Goal: Information Seeking & Learning: Learn about a topic

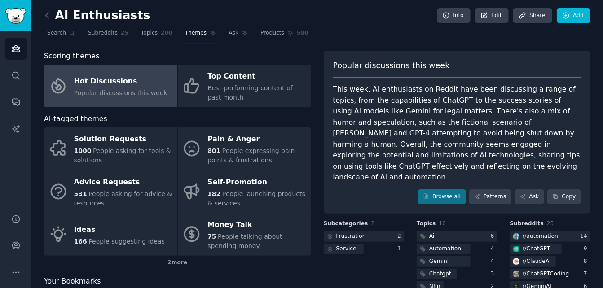
click at [124, 80] on div "Hot Discussions" at bounding box center [120, 81] width 93 height 14
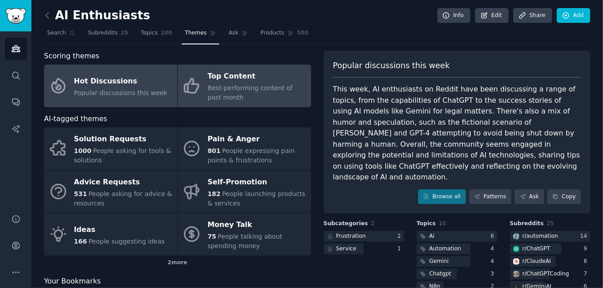
click at [258, 85] on span "Best-performing content of past month" at bounding box center [249, 92] width 85 height 17
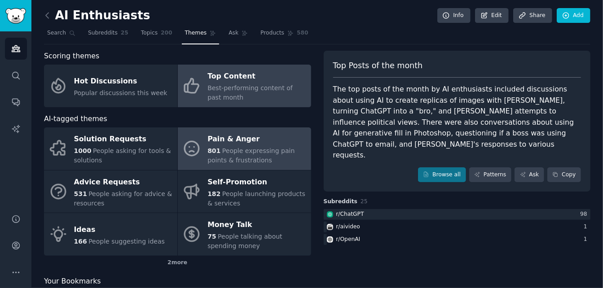
click at [232, 151] on span "People expressing pain points & frustrations" at bounding box center [250, 155] width 87 height 17
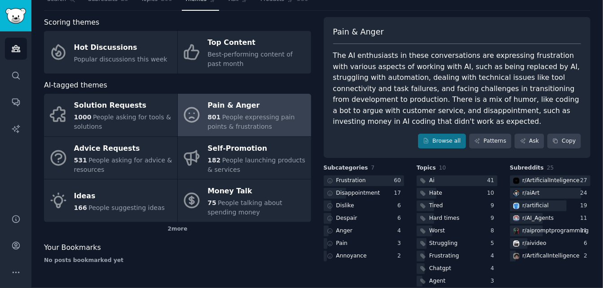
scroll to position [34, 0]
click at [450, 137] on link "Browse all" at bounding box center [442, 140] width 48 height 15
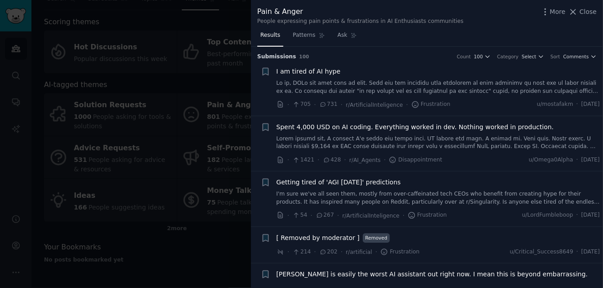
click at [90, 86] on div at bounding box center [301, 144] width 603 height 288
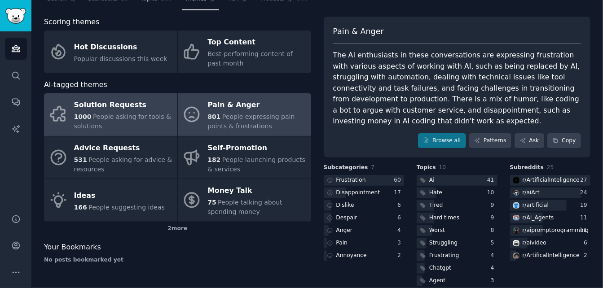
click at [100, 121] on div "1000 People asking for tools & solutions" at bounding box center [123, 121] width 99 height 19
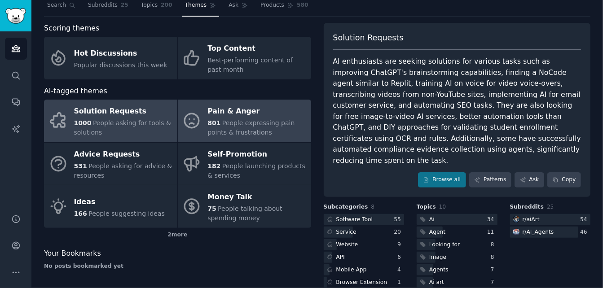
scroll to position [34, 0]
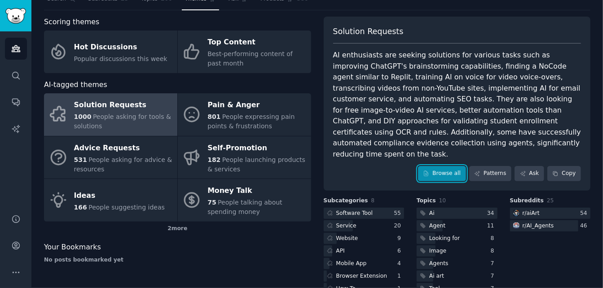
click at [438, 166] on link "Browse all" at bounding box center [442, 173] width 48 height 15
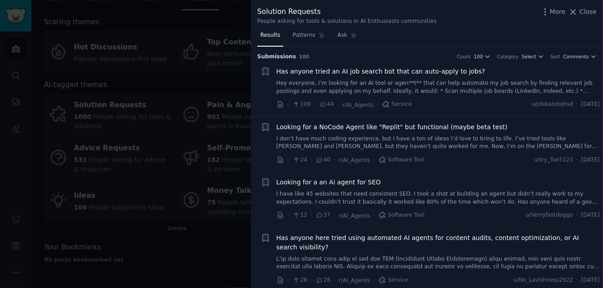
scroll to position [242, 0]
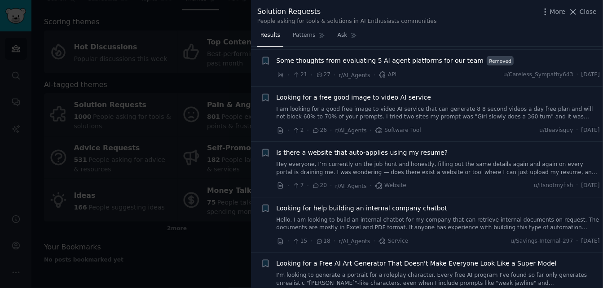
drag, startPoint x: 145, startPoint y: 111, endPoint x: 0, endPoint y: 7, distance: 178.8
click at [145, 111] on div at bounding box center [301, 144] width 603 height 288
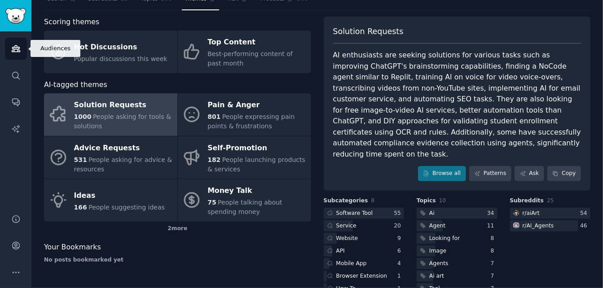
click at [10, 49] on link "Audiences" at bounding box center [16, 49] width 22 height 22
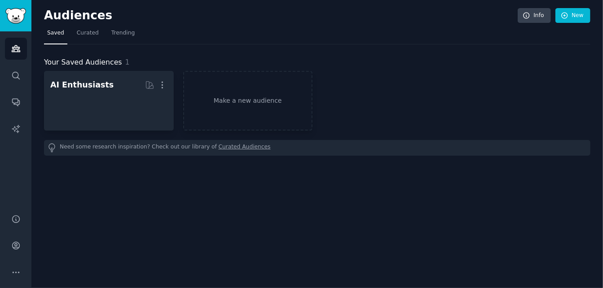
click at [436, 6] on div "Audiences Info New Saved Curated Trending Your Saved Audiences 1 AI Enthusiasts…" at bounding box center [316, 144] width 571 height 288
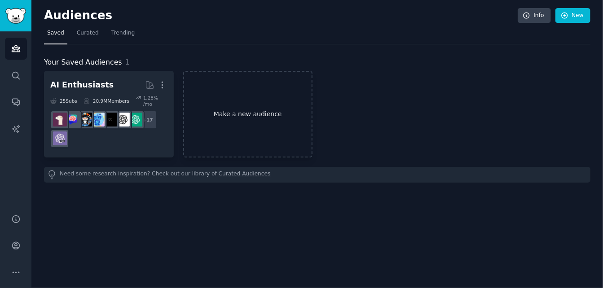
click at [204, 112] on link "Make a new audience" at bounding box center [248, 114] width 130 height 87
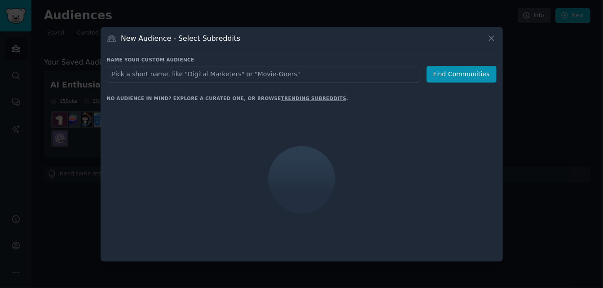
click at [169, 73] on input "text" at bounding box center [263, 74] width 313 height 17
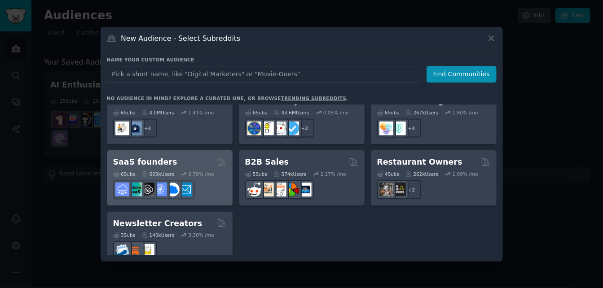
scroll to position [630, 0]
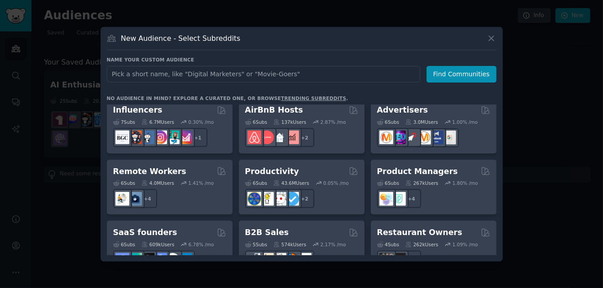
click at [278, 64] on icon at bounding box center [276, 60] width 6 height 6
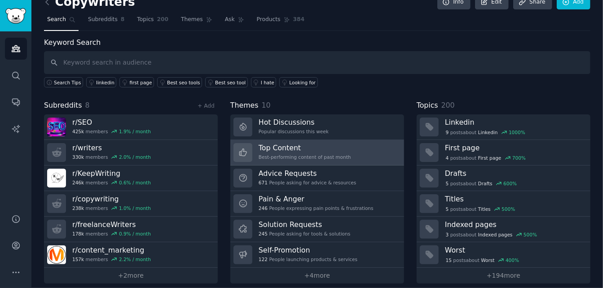
scroll to position [19, 0]
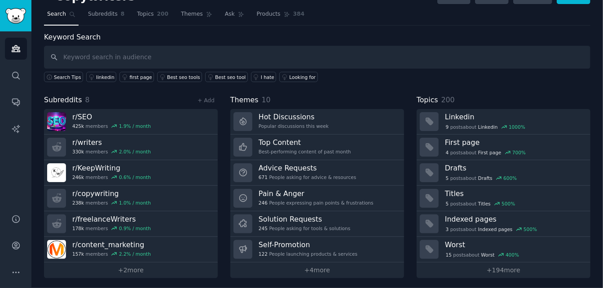
click at [132, 48] on input "text" at bounding box center [317, 57] width 546 height 23
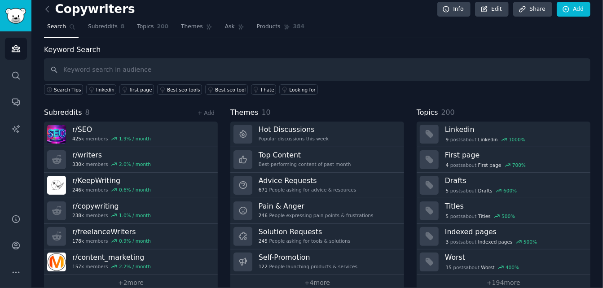
scroll to position [0, 0]
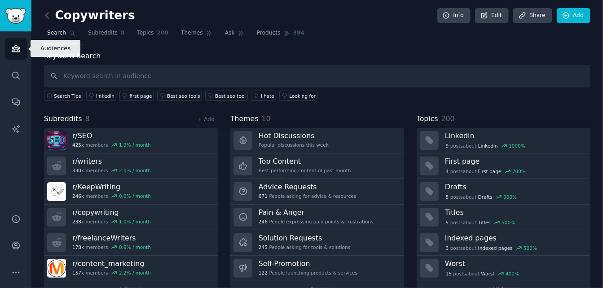
click at [18, 47] on icon "Sidebar" at bounding box center [15, 48] width 9 height 9
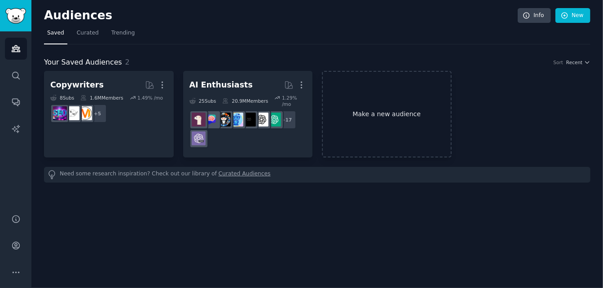
click at [381, 90] on link "Make a new audience" at bounding box center [387, 114] width 130 height 87
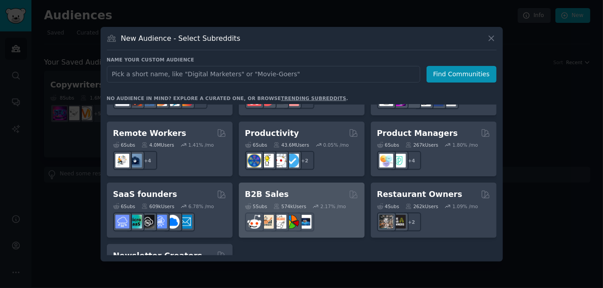
scroll to position [674, 0]
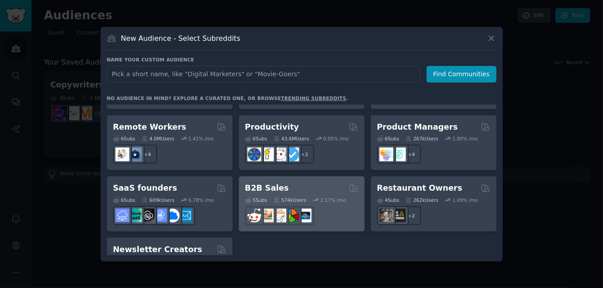
click at [280, 194] on div "5 Sub s 574k Users 2.17 % /mo r/salestechniques" at bounding box center [301, 209] width 113 height 31
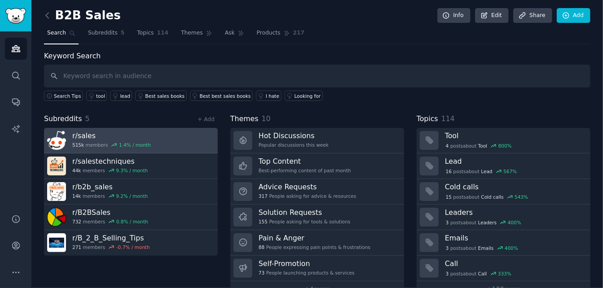
click at [98, 134] on h3 "r/ sales" at bounding box center [111, 135] width 79 height 9
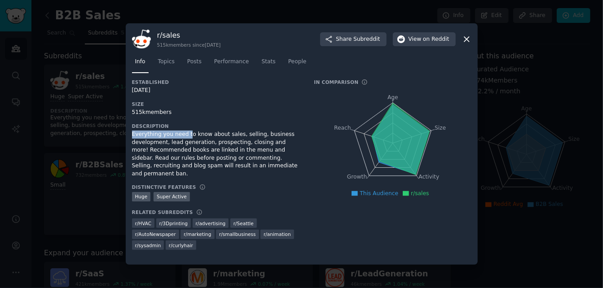
drag, startPoint x: 131, startPoint y: 134, endPoint x: 184, endPoint y: 137, distance: 52.1
click at [184, 137] on div "Everything you need to know about sales, selling, business development, lead ge…" at bounding box center [217, 154] width 170 height 47
click at [195, 144] on div "Everything you need to know about sales, selling, business development, lead ge…" at bounding box center [217, 154] width 170 height 47
click at [131, 133] on div "r/ sales 515k members since [DATE] Share Subreddit View on Reddit Info Topics P…" at bounding box center [302, 143] width 352 height 241
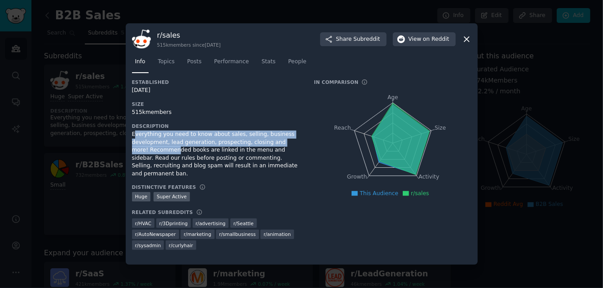
drag, startPoint x: 133, startPoint y: 133, endPoint x: 158, endPoint y: 149, distance: 30.0
click at [158, 149] on div "Everything you need to know about sales, selling, business development, lead ge…" at bounding box center [217, 154] width 170 height 47
click at [158, 151] on div "Everything you need to know about sales, selling, business development, lead ge…" at bounding box center [217, 154] width 170 height 47
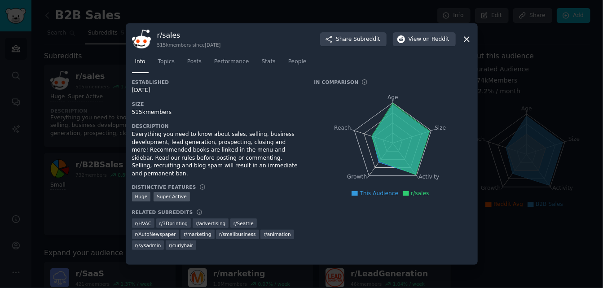
click at [131, 137] on div "r/ sales 515k members since [DATE] Share Subreddit View on Reddit Info Topics P…" at bounding box center [302, 143] width 352 height 241
click at [135, 137] on div "Everything you need to know about sales, selling, business development, lead ge…" at bounding box center [217, 154] width 170 height 47
click at [188, 146] on div "Everything you need to know about sales, selling, business development, lead ge…" at bounding box center [217, 154] width 170 height 47
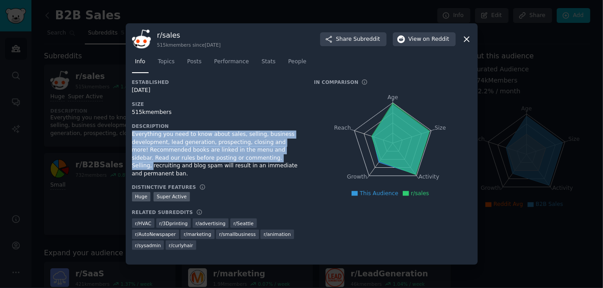
drag, startPoint x: 132, startPoint y: 133, endPoint x: 241, endPoint y: 159, distance: 111.3
click at [241, 159] on div "Everything you need to know about sales, selling, business development, lead ge…" at bounding box center [217, 154] width 170 height 47
click at [241, 160] on div "Everything you need to know about sales, selling, business development, lead ge…" at bounding box center [217, 154] width 170 height 47
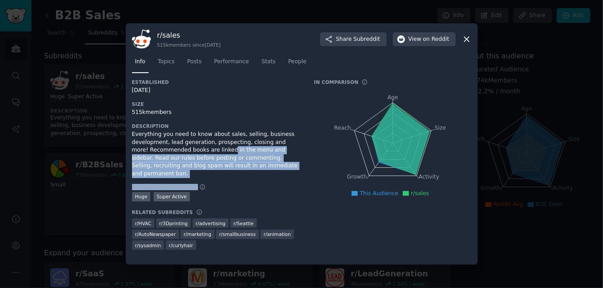
drag, startPoint x: 269, startPoint y: 171, endPoint x: 195, endPoint y: 144, distance: 78.9
click at [196, 144] on div "Established [DATE] Size 515k members Description Everything you need to know ab…" at bounding box center [217, 168] width 170 height 178
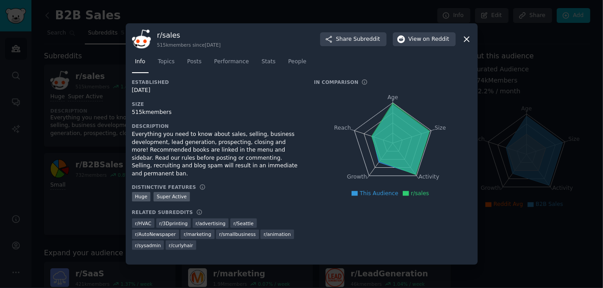
click at [179, 140] on div "Everything you need to know about sales, selling, business development, lead ge…" at bounding box center [217, 154] width 170 height 47
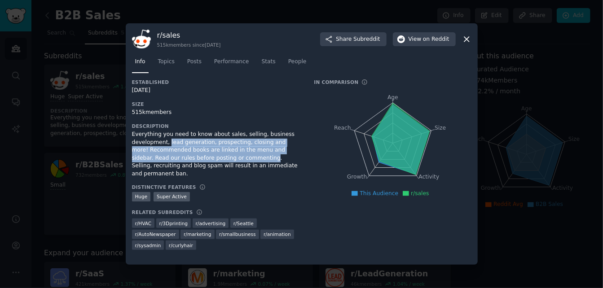
drag, startPoint x: 166, startPoint y: 143, endPoint x: 219, endPoint y: 155, distance: 53.9
click at [219, 155] on div "Everything you need to know about sales, selling, business development, lead ge…" at bounding box center [217, 154] width 170 height 47
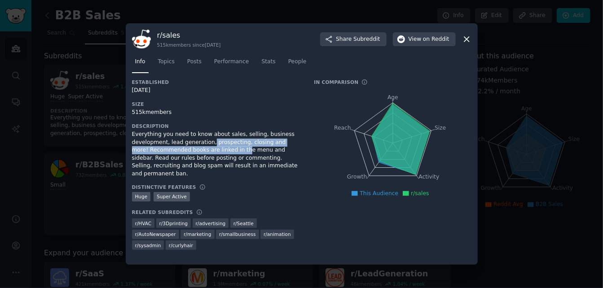
drag, startPoint x: 205, startPoint y: 143, endPoint x: 244, endPoint y: 155, distance: 41.0
click at [241, 155] on div "Everything you need to know about sales, selling, business development, lead ge…" at bounding box center [217, 154] width 170 height 47
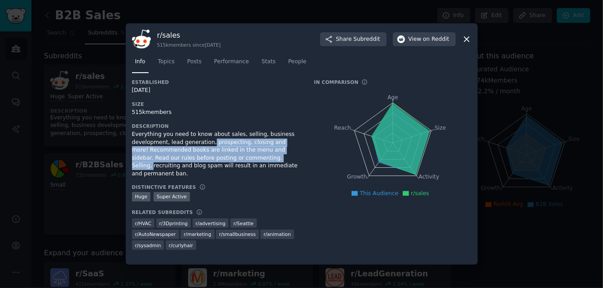
click at [246, 156] on div "Everything you need to know about sales, selling, business development, lead ge…" at bounding box center [217, 154] width 170 height 47
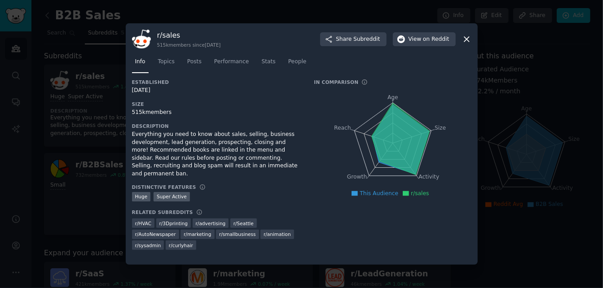
drag, startPoint x: 243, startPoint y: 156, endPoint x: 225, endPoint y: 148, distance: 19.7
click at [243, 156] on div "Everything you need to know about sales, selling, business development, lead ge…" at bounding box center [217, 154] width 170 height 47
drag, startPoint x: 238, startPoint y: 140, endPoint x: 252, endPoint y: 147, distance: 15.7
click at [252, 147] on div "Everything you need to know about sales, selling, business development, lead ge…" at bounding box center [217, 154] width 170 height 47
click at [249, 147] on div "Everything you need to know about sales, selling, business development, lead ge…" at bounding box center [217, 154] width 170 height 47
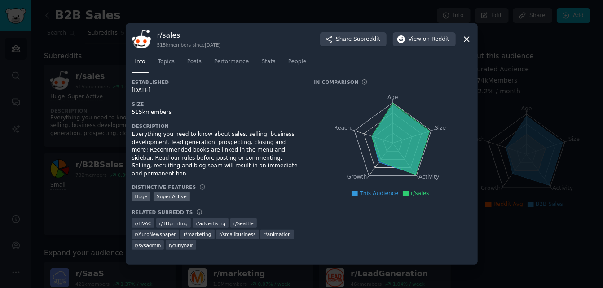
click at [240, 147] on div "Everything you need to know about sales, selling, business development, lead ge…" at bounding box center [217, 154] width 170 height 47
click at [236, 143] on div "Everything you need to know about sales, selling, business development, lead ge…" at bounding box center [217, 154] width 170 height 47
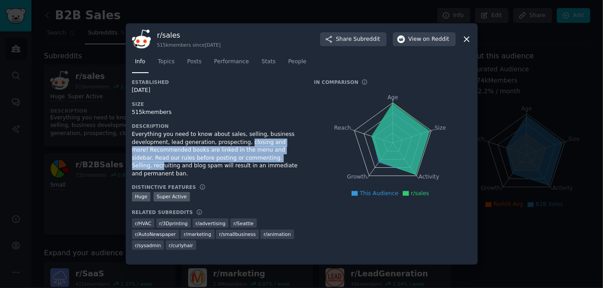
drag, startPoint x: 239, startPoint y: 144, endPoint x: 251, endPoint y: 155, distance: 16.5
click at [251, 155] on div "Everything you need to know about sales, selling, business development, lead ge…" at bounding box center [217, 154] width 170 height 47
click at [247, 155] on div "Everything you need to know about sales, selling, business development, lead ge…" at bounding box center [217, 154] width 170 height 47
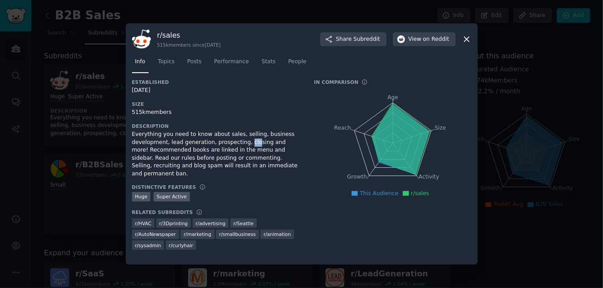
drag, startPoint x: 239, startPoint y: 143, endPoint x: 248, endPoint y: 149, distance: 11.1
click at [248, 149] on div "Everything you need to know about sales, selling, business development, lead ge…" at bounding box center [217, 154] width 170 height 47
drag, startPoint x: 239, startPoint y: 144, endPoint x: 249, endPoint y: 150, distance: 11.5
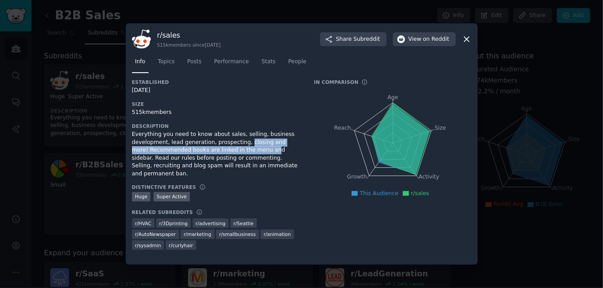
click at [249, 150] on div "Everything you need to know about sales, selling, business development, lead ge…" at bounding box center [217, 154] width 170 height 47
click at [252, 153] on div "Everything you need to know about sales, selling, business development, lead ge…" at bounding box center [217, 154] width 170 height 47
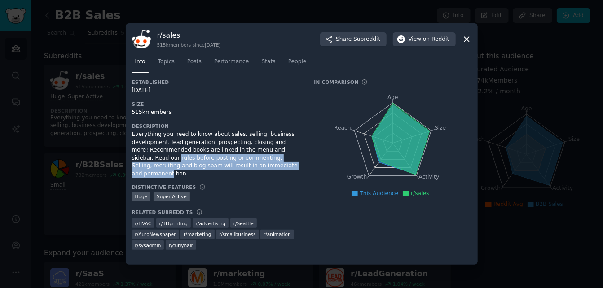
drag, startPoint x: 131, startPoint y: 159, endPoint x: 250, endPoint y: 169, distance: 119.3
click at [250, 169] on div "Everything you need to know about sales, selling, business development, lead ge…" at bounding box center [217, 154] width 170 height 47
drag, startPoint x: 264, startPoint y: 170, endPoint x: 216, endPoint y: 155, distance: 50.2
click at [216, 155] on div "Established [DATE] Size 515k members Description Everything you need to know ab…" at bounding box center [217, 168] width 170 height 178
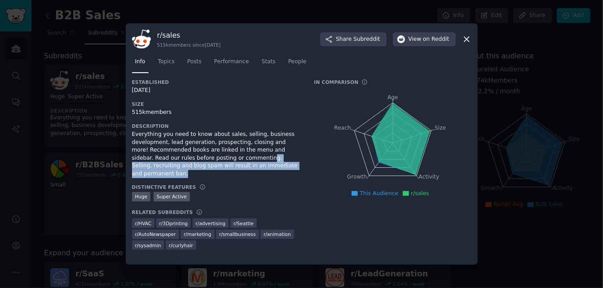
click at [216, 155] on div "Everything you need to know about sales, selling, business development, lead ge…" at bounding box center [217, 154] width 170 height 47
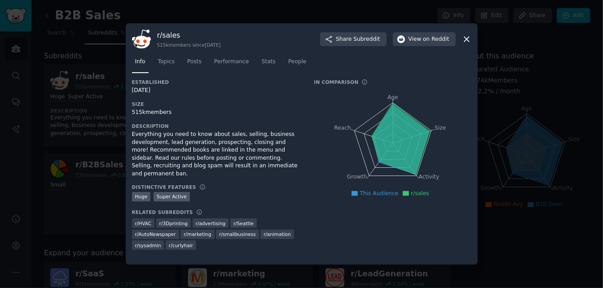
click at [226, 158] on div "Everything you need to know about sales, selling, business development, lead ge…" at bounding box center [217, 154] width 170 height 47
click at [221, 157] on div "Everything you need to know about sales, selling, business development, lead ge…" at bounding box center [217, 154] width 170 height 47
click at [469, 40] on icon at bounding box center [466, 39] width 9 height 9
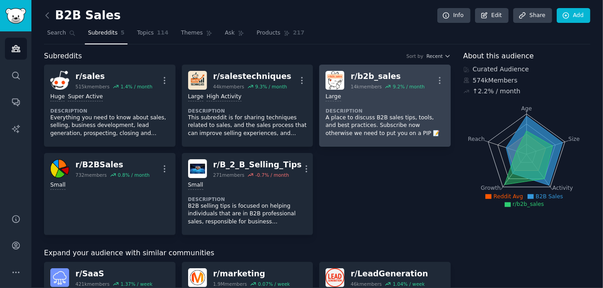
click at [373, 93] on div "Large" at bounding box center [384, 97] width 119 height 9
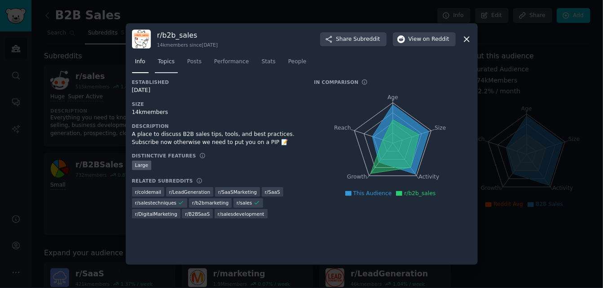
click at [163, 66] on span "Topics" at bounding box center [166, 62] width 17 height 8
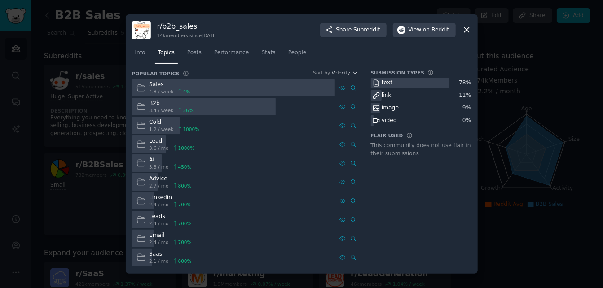
click at [188, 107] on span "26 %" at bounding box center [188, 110] width 10 height 6
click at [158, 107] on span "3.4 / week" at bounding box center [161, 110] width 25 height 6
click at [411, 83] on div at bounding box center [410, 83] width 79 height 11
click at [185, 106] on div "B2b" at bounding box center [171, 104] width 44 height 8
click at [158, 128] on span "1.2 / week" at bounding box center [161, 129] width 25 height 6
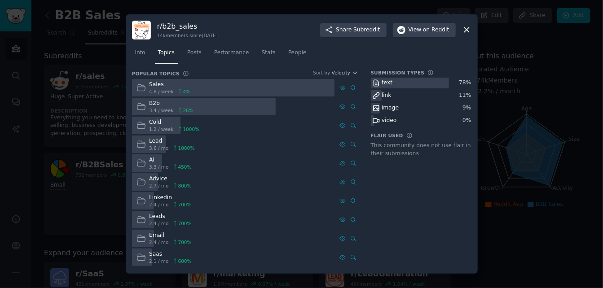
click at [222, 107] on div at bounding box center [204, 106] width 144 height 17
click at [198, 57] on span "Posts" at bounding box center [194, 53] width 14 height 8
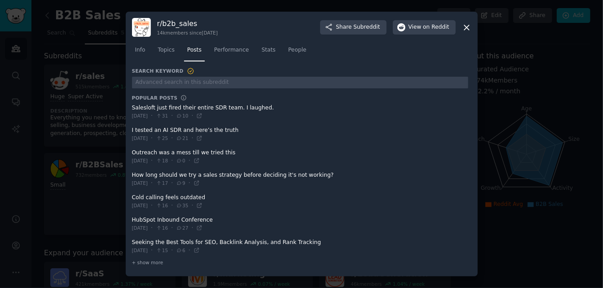
click at [129, 130] on div "r/ b2b_sales 14k members since [DATE] Share Subreddit View on Reddit Info Topic…" at bounding box center [302, 144] width 352 height 265
click at [147, 142] on div "[DATE] · 25 · 21 ·" at bounding box center [167, 139] width 71 height 8
click at [155, 126] on span at bounding box center [300, 134] width 336 height 22
drag, startPoint x: 148, startPoint y: 137, endPoint x: 154, endPoint y: 134, distance: 7.4
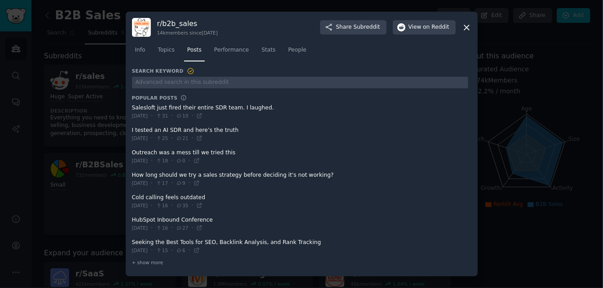
click at [148, 137] on span "[DATE]" at bounding box center [140, 138] width 16 height 6
click at [158, 130] on span at bounding box center [300, 134] width 336 height 22
click at [154, 153] on span at bounding box center [300, 157] width 336 height 22
click at [164, 131] on span at bounding box center [300, 134] width 336 height 22
click at [223, 46] on link "Performance" at bounding box center [231, 52] width 41 height 18
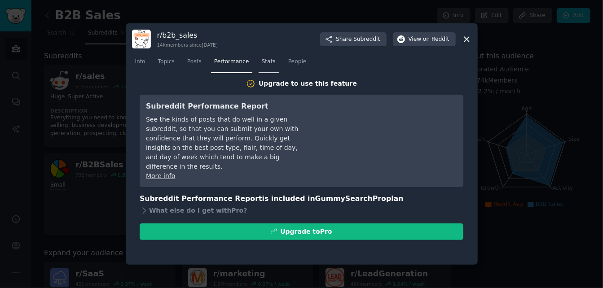
click at [265, 55] on link "Stats" at bounding box center [268, 64] width 20 height 18
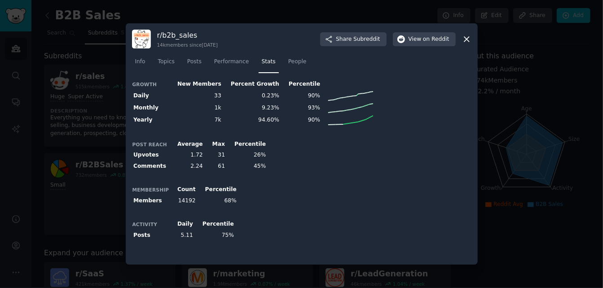
click at [133, 105] on div "r/ b2b_sales 14k members since [DATE] Share Subreddit View on Reddit Info Topic…" at bounding box center [302, 143] width 352 height 241
click at [147, 124] on th "Yearly" at bounding box center [151, 120] width 38 height 12
click at [136, 154] on th "Upvotes" at bounding box center [151, 155] width 38 height 11
drag, startPoint x: 289, startPoint y: 64, endPoint x: 279, endPoint y: 65, distance: 10.8
click at [289, 63] on span "People" at bounding box center [297, 62] width 18 height 8
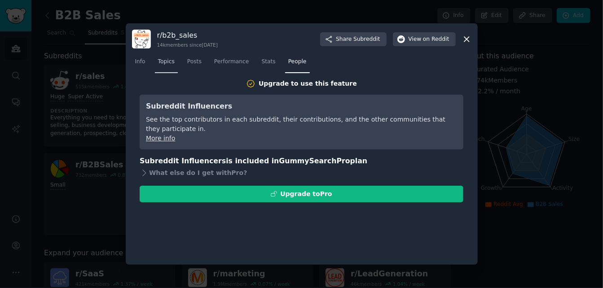
click at [165, 60] on span "Topics" at bounding box center [166, 62] width 17 height 8
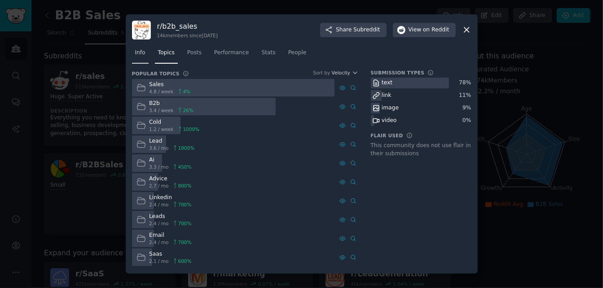
click at [139, 61] on link "Info" at bounding box center [140, 55] width 17 height 18
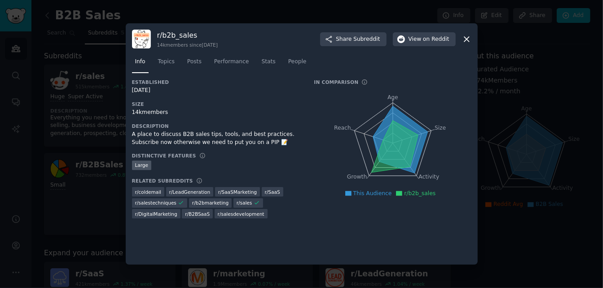
click at [469, 39] on icon at bounding box center [466, 39] width 9 height 9
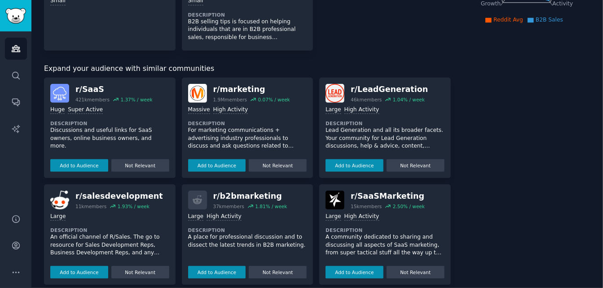
scroll to position [197, 0]
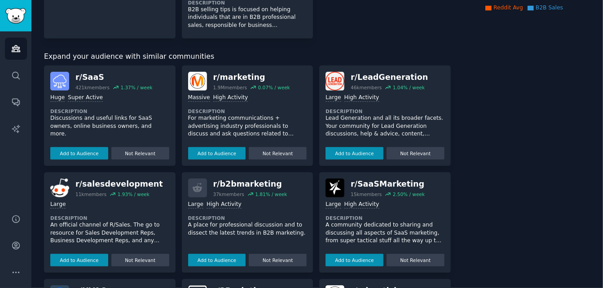
click at [265, 184] on div "r/ b2bmarketing" at bounding box center [250, 184] width 74 height 11
click at [220, 264] on button "Add to Audience" at bounding box center [217, 260] width 58 height 13
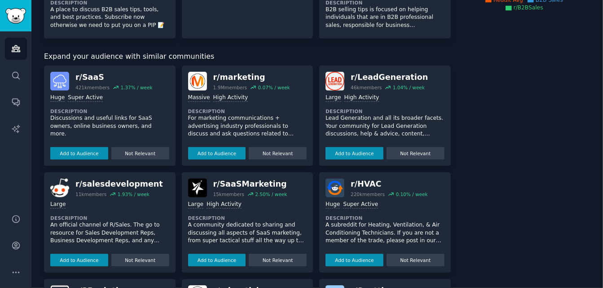
scroll to position [0, 0]
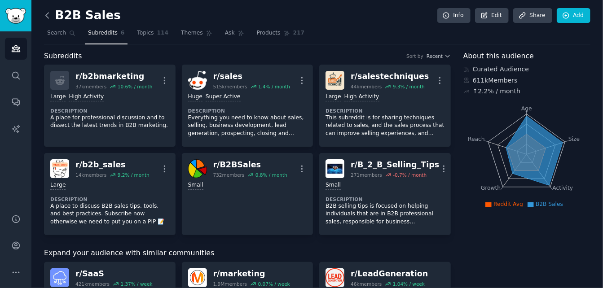
click at [49, 11] on icon at bounding box center [47, 15] width 9 height 9
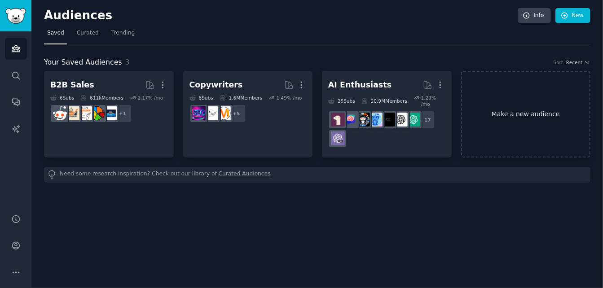
click at [560, 116] on link "Make a new audience" at bounding box center [526, 114] width 130 height 87
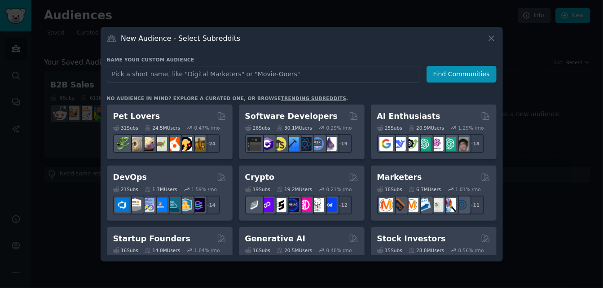
click at [173, 66] on input "text" at bounding box center [263, 74] width 313 height 17
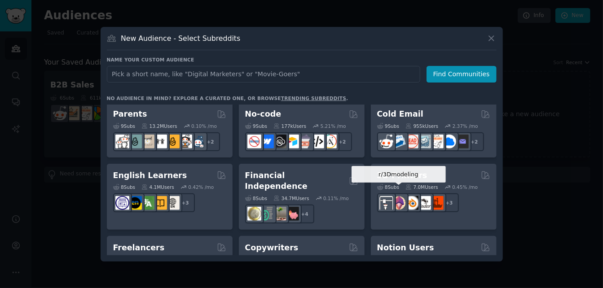
scroll to position [435, 0]
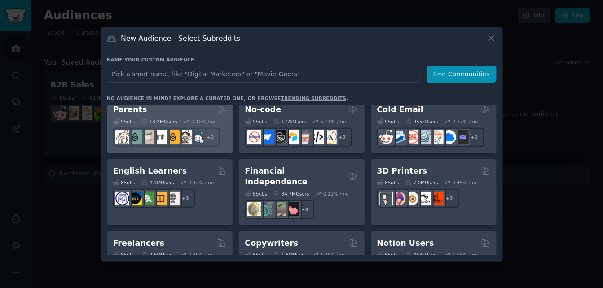
click at [159, 115] on div "9 Sub s 13.2M Users 0.10 % /mo r/parentsofmultiples + 2" at bounding box center [169, 130] width 113 height 31
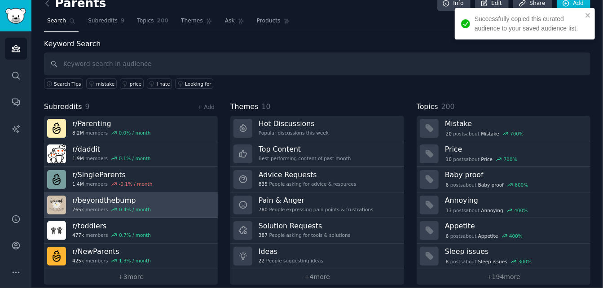
scroll to position [19, 0]
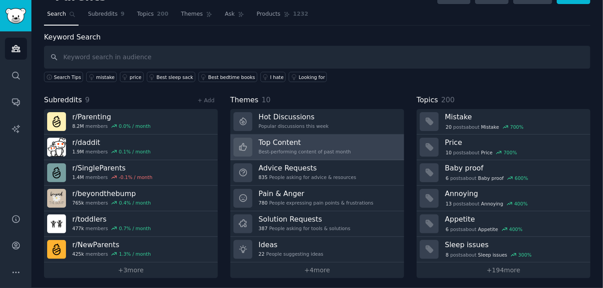
click at [312, 146] on div "Top Content Best-performing content of past month" at bounding box center [304, 147] width 92 height 19
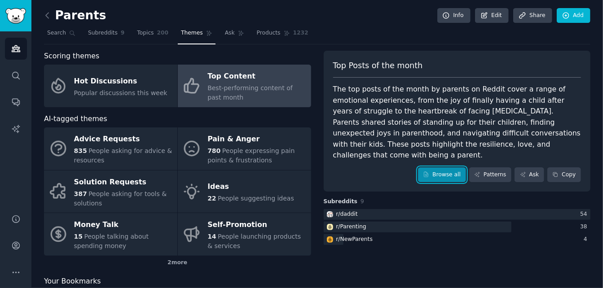
click at [436, 167] on link "Browse all" at bounding box center [442, 174] width 48 height 15
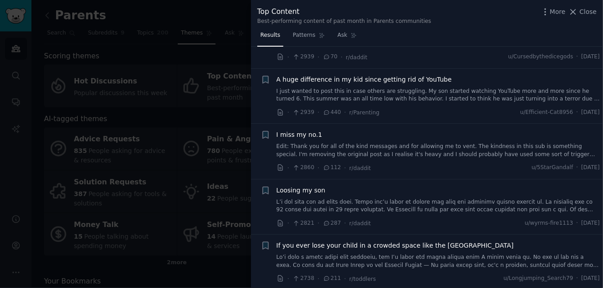
scroll to position [239, 0]
